Goal: Navigation & Orientation: Find specific page/section

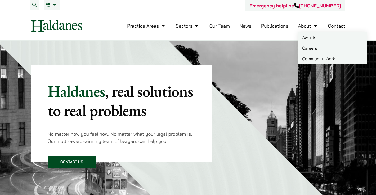
click at [304, 27] on link "About" at bounding box center [308, 26] width 20 height 6
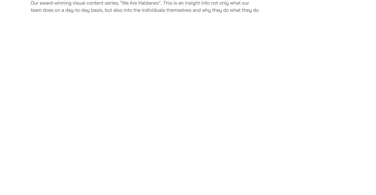
scroll to position [1287, 0]
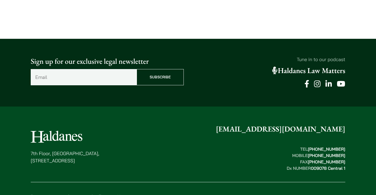
click at [103, 193] on link "Our Team" at bounding box center [100, 195] width 18 height 5
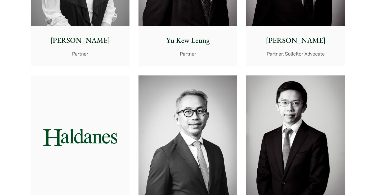
scroll to position [589, 0]
